Goal: Task Accomplishment & Management: Use online tool/utility

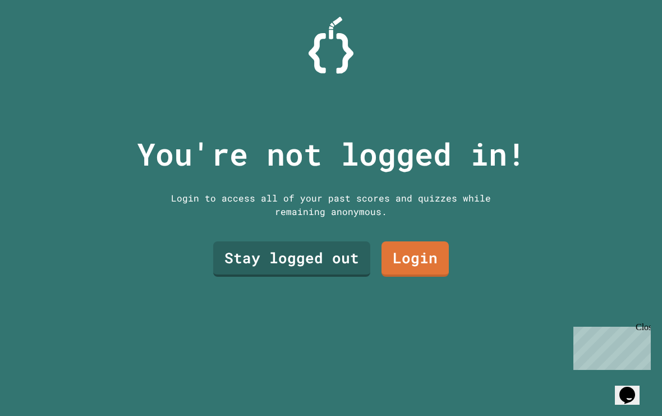
click at [284, 277] on link "Stay logged out" at bounding box center [291, 258] width 157 height 35
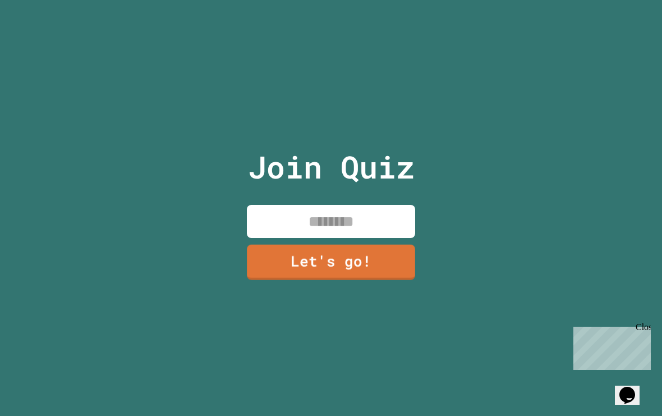
drag, startPoint x: 274, startPoint y: 239, endPoint x: 273, endPoint y: 231, distance: 7.9
click at [273, 238] on input at bounding box center [331, 221] width 168 height 33
type input "**********"
click at [396, 270] on link "Let's go!" at bounding box center [331, 262] width 168 height 35
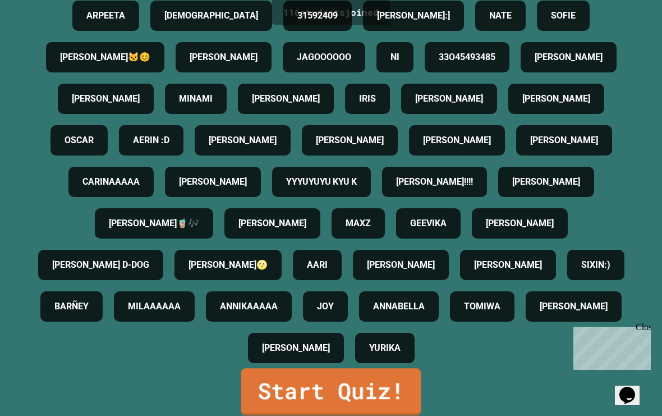
click at [282, 386] on html "We are updating our servers at 7PM EST [DATE]. [PERSON_NAME] should continue to…" at bounding box center [331, 208] width 662 height 416
click at [393, 398] on link "Start Quiz!" at bounding box center [331, 392] width 182 height 47
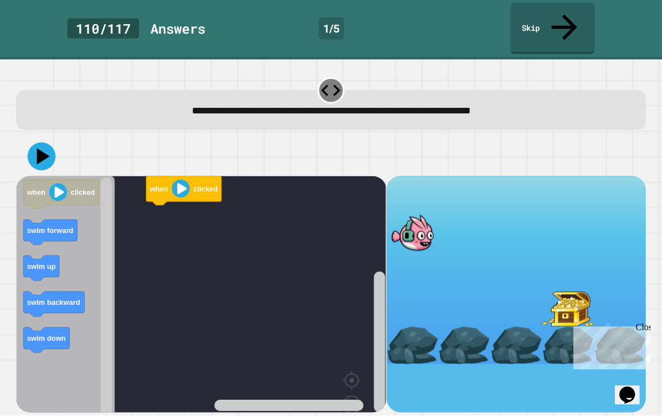
scroll to position [0, 0]
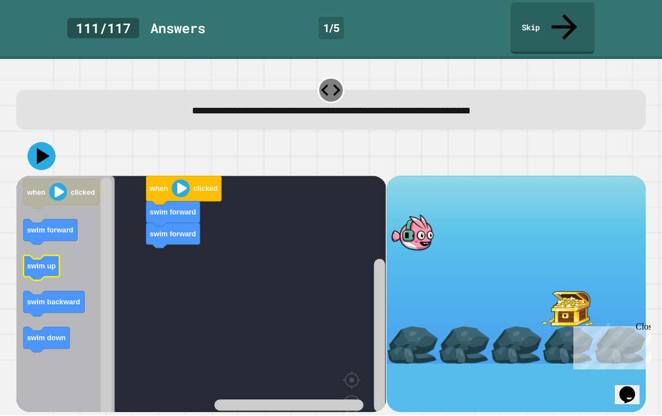
click at [31, 255] on icon "Blockly Workspace" at bounding box center [42, 267] width 36 height 25
click at [119, 284] on div "when clicked swim forward swim forward swim forward when clicked swim forward s…" at bounding box center [201, 294] width 370 height 236
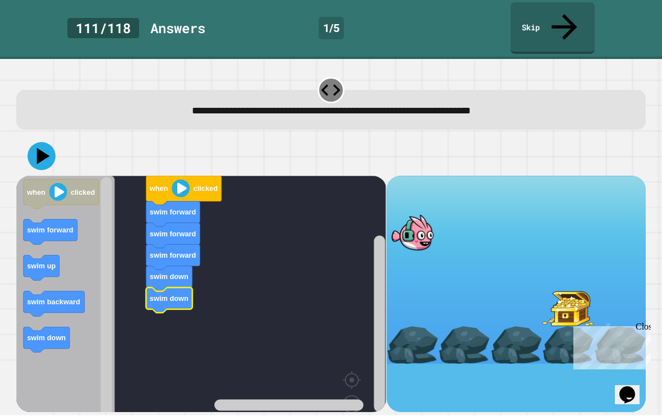
click at [43, 143] on icon at bounding box center [41, 157] width 28 height 28
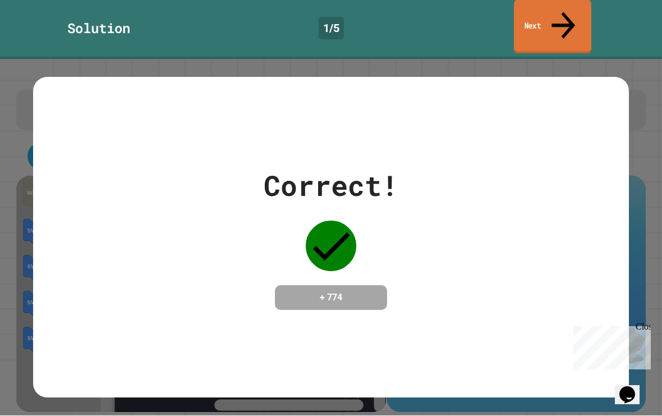
click at [532, 22] on link "Next" at bounding box center [552, 27] width 77 height 54
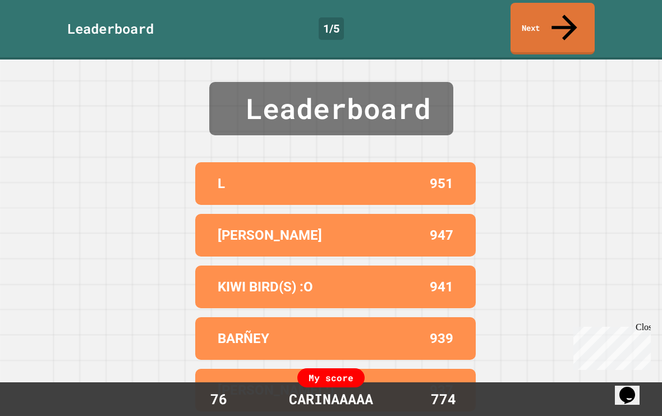
click at [562, 7] on link "Next" at bounding box center [553, 29] width 84 height 52
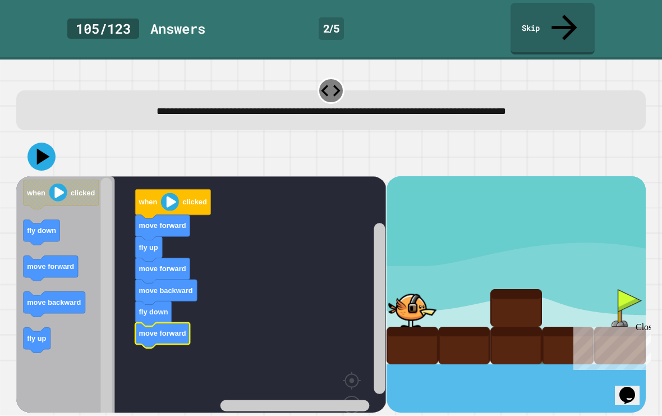
click at [39, 148] on icon at bounding box center [43, 156] width 13 height 16
click at [38, 148] on icon at bounding box center [43, 156] width 13 height 16
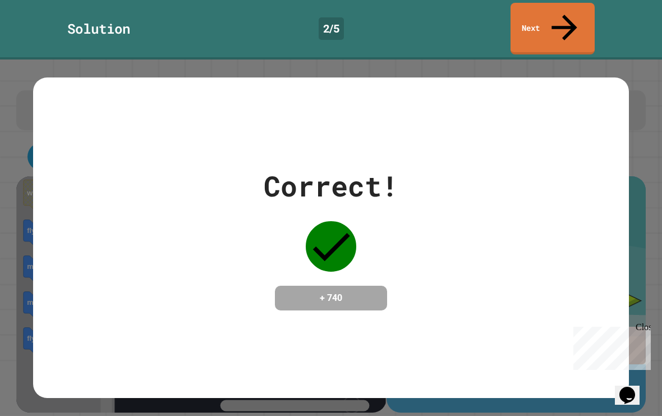
scroll to position [0, 0]
click at [570, 7] on link "Next" at bounding box center [553, 29] width 84 height 52
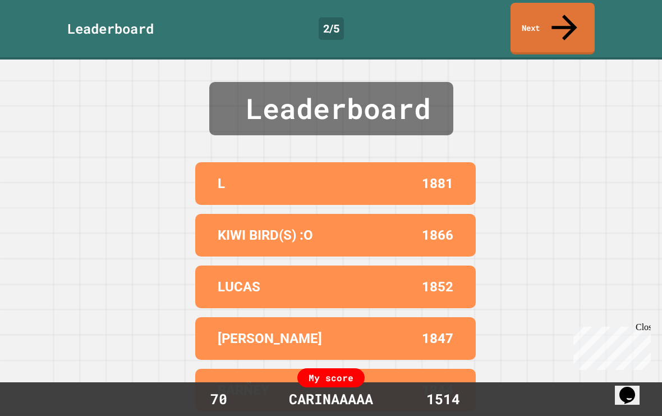
click at [557, 12] on link "Next" at bounding box center [553, 29] width 84 height 52
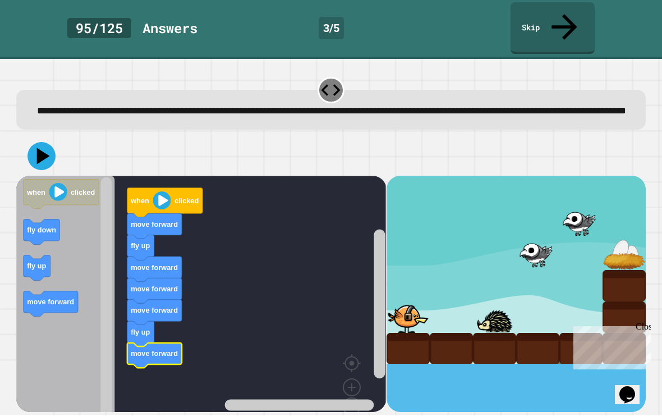
click at [44, 148] on icon at bounding box center [43, 156] width 13 height 16
click at [161, 351] on text "move forward" at bounding box center [153, 355] width 47 height 8
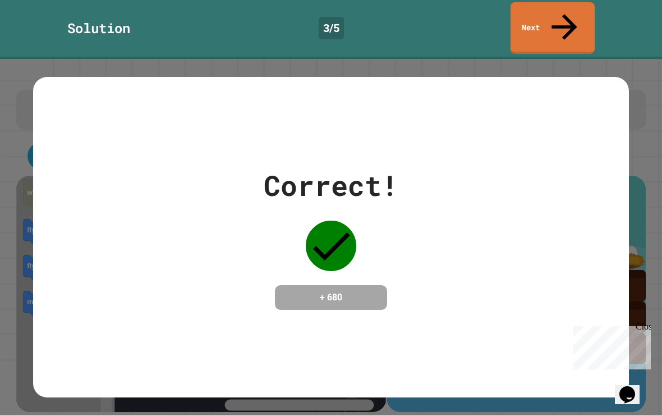
click at [565, 13] on icon at bounding box center [564, 27] width 38 height 38
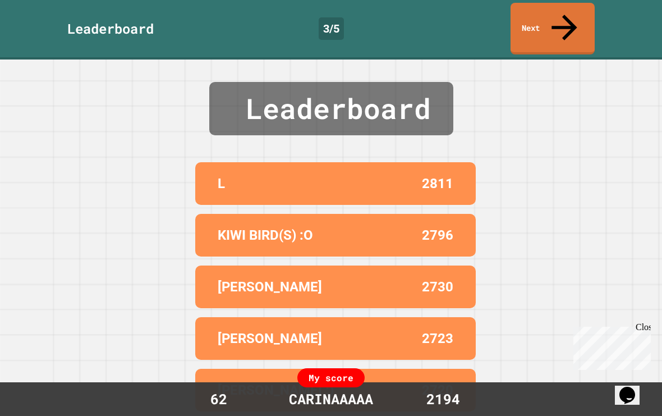
scroll to position [15, 0]
click at [560, 5] on link "Next" at bounding box center [553, 29] width 84 height 52
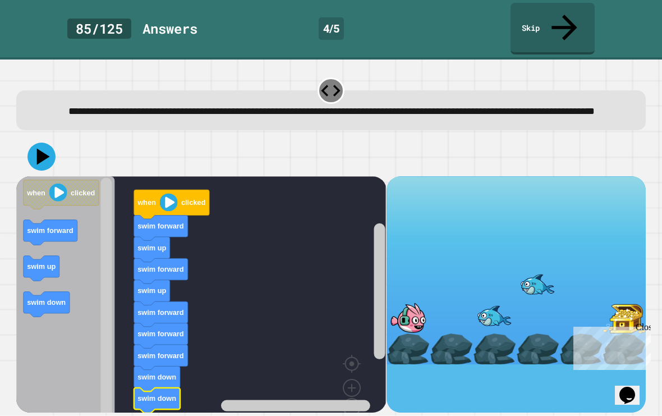
click at [39, 143] on icon at bounding box center [41, 157] width 28 height 28
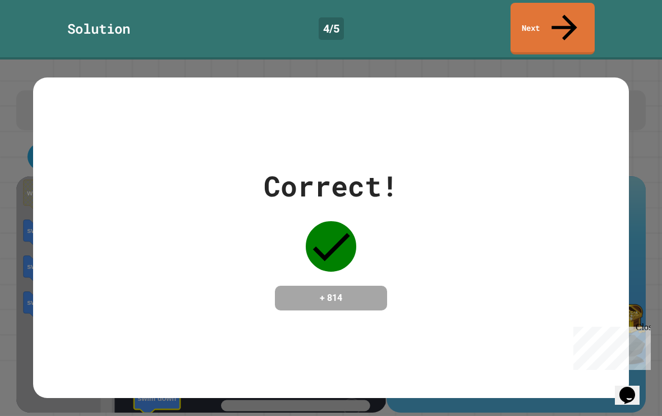
click at [603, 59] on div "Correct! + 814" at bounding box center [331, 237] width 662 height 356
click at [582, 3] on link "Next" at bounding box center [553, 29] width 84 height 52
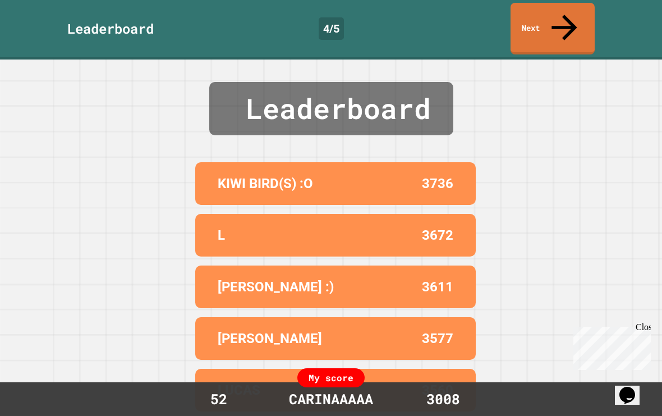
click at [562, 8] on icon at bounding box center [564, 27] width 38 height 38
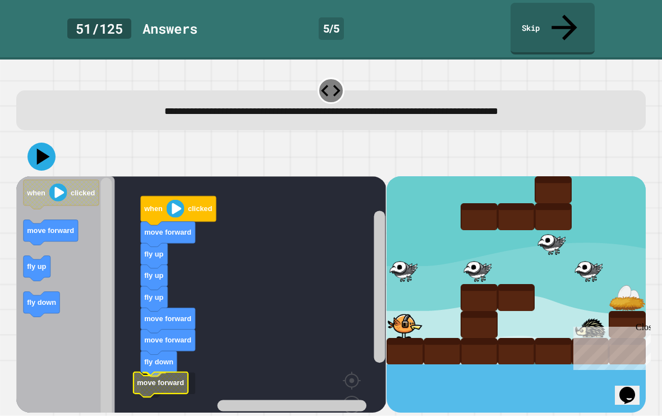
click at [175, 371] on icon "Blockly Workspace" at bounding box center [161, 383] width 54 height 25
click at [48, 143] on icon at bounding box center [41, 157] width 28 height 28
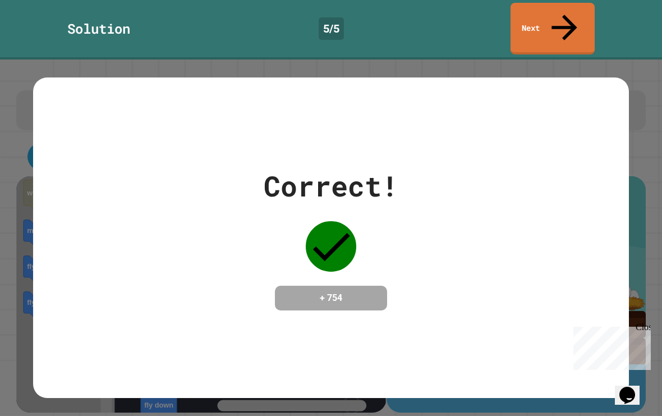
click at [567, 20] on icon at bounding box center [564, 27] width 38 height 38
